Goal: Task Accomplishment & Management: Use online tool/utility

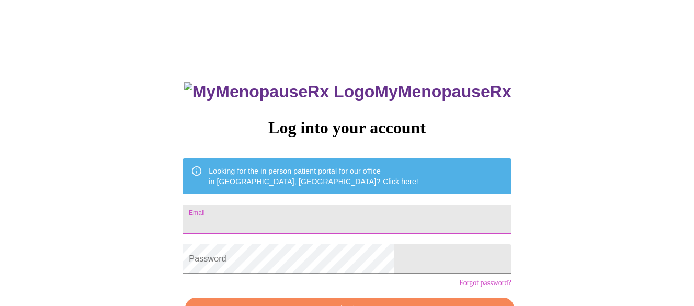
click at [335, 213] on input "Email" at bounding box center [346, 218] width 328 height 29
type input "[EMAIL_ADDRESS][DOMAIN_NAME]"
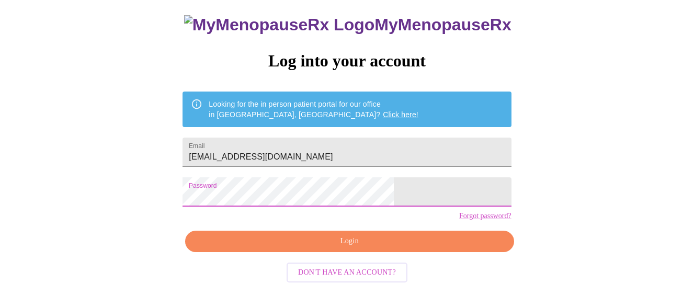
click at [373, 252] on button "Login" at bounding box center [349, 241] width 328 height 21
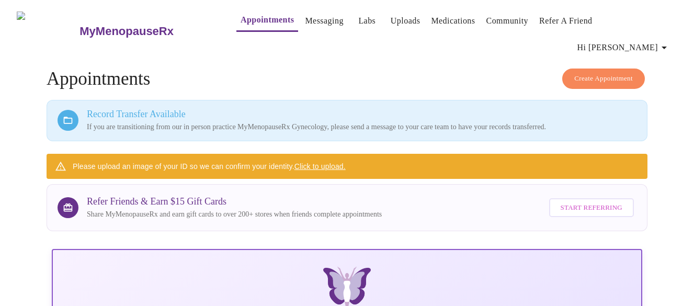
click at [241, 25] on link "Appointments" at bounding box center [267, 20] width 53 height 15
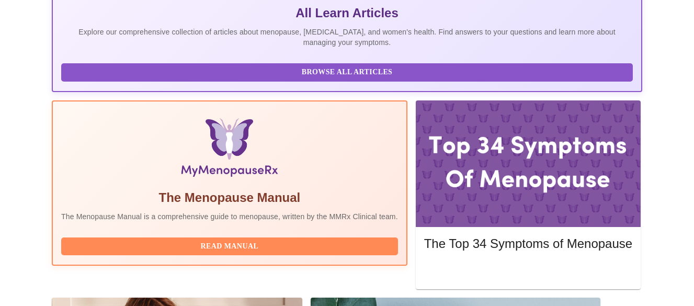
scroll to position [351, 0]
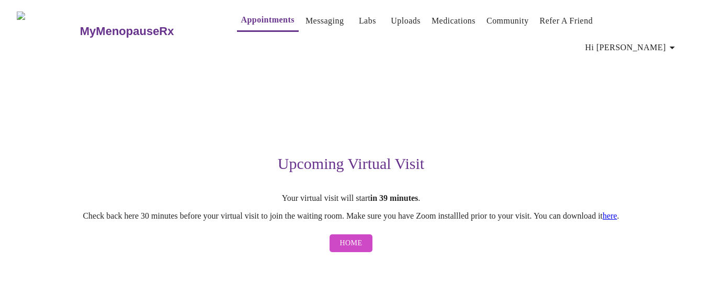
click at [617, 211] on link "here" at bounding box center [609, 215] width 15 height 9
click at [357, 237] on span "Home" at bounding box center [351, 243] width 22 height 13
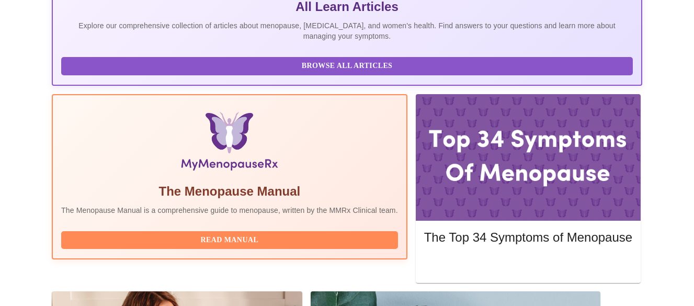
scroll to position [351, 0]
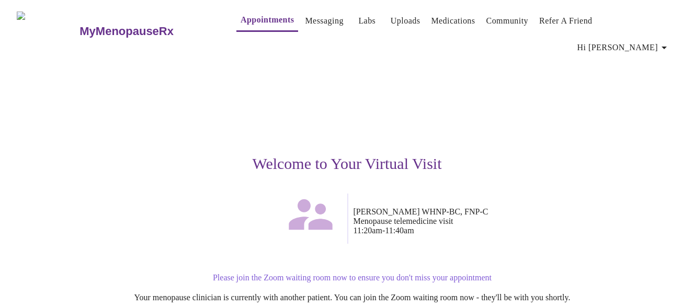
scroll to position [52, 0]
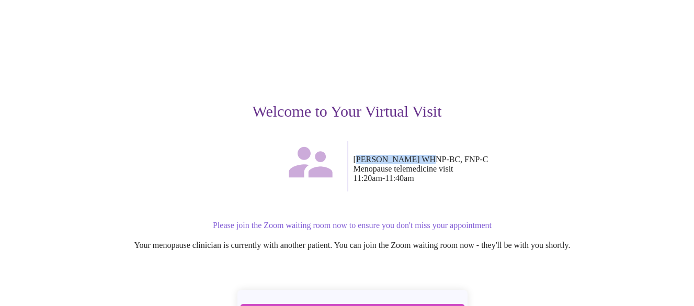
drag, startPoint x: 356, startPoint y: 135, endPoint x: 419, endPoint y: 137, distance: 63.8
click at [419, 155] on p "[PERSON_NAME] WHNP-BC, FNP-C Menopause telemedicine visit 11:20am - 11:40am" at bounding box center [511, 169] width 316 height 28
click at [355, 155] on p "[PERSON_NAME] WHNP-BC, FNP-C Menopause telemedicine visit 11:20am - 11:40am" at bounding box center [511, 169] width 316 height 28
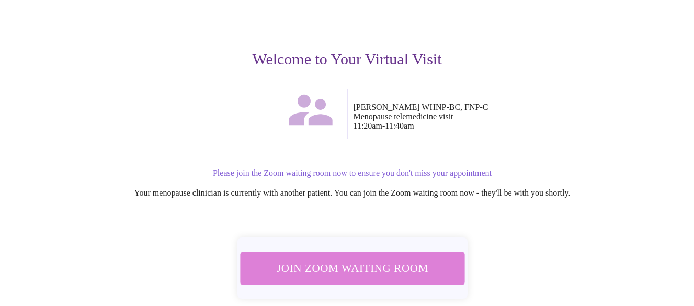
click at [358, 258] on span "Join Zoom Waiting Room" at bounding box center [352, 267] width 197 height 19
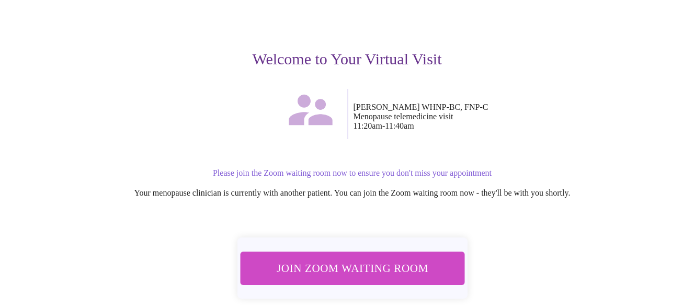
click at [330, 258] on span "Join Zoom Waiting Room" at bounding box center [352, 267] width 197 height 19
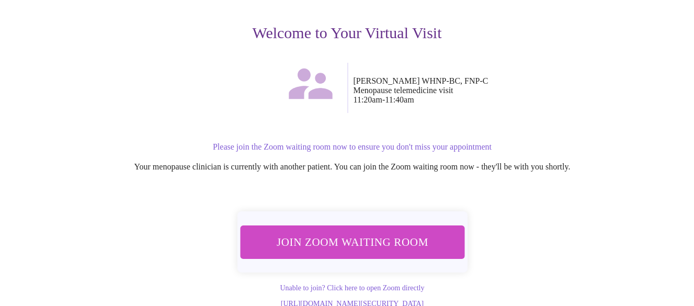
click at [418, 232] on span "Join Zoom Waiting Room" at bounding box center [352, 241] width 197 height 19
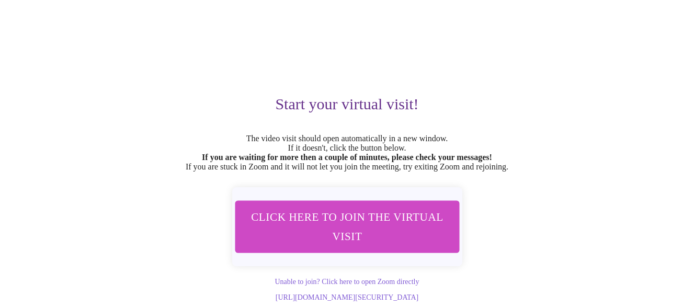
scroll to position [67, 0]
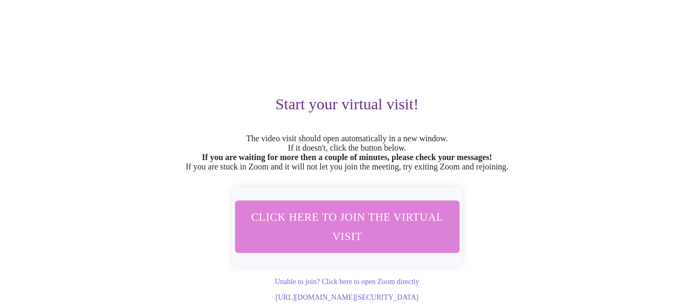
click at [374, 207] on span "Click here to join the virtual visit" at bounding box center [347, 226] width 198 height 39
